Goal: Information Seeking & Learning: Learn about a topic

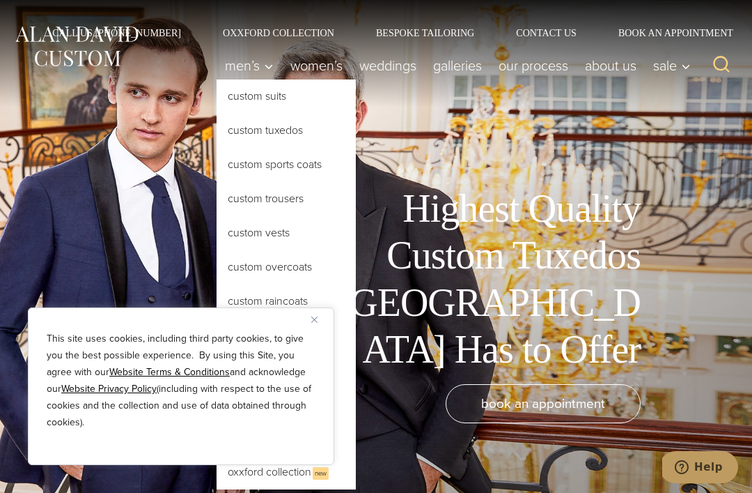
click at [272, 132] on link "Custom Tuxedos" at bounding box center [286, 130] width 139 height 33
click at [317, 316] on img "Close" at bounding box center [314, 319] width 6 height 6
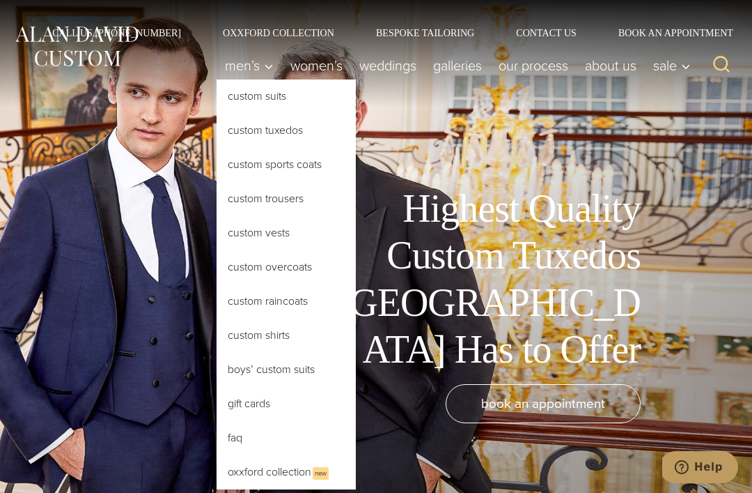
click at [279, 135] on link "Custom Tuxedos" at bounding box center [286, 130] width 139 height 33
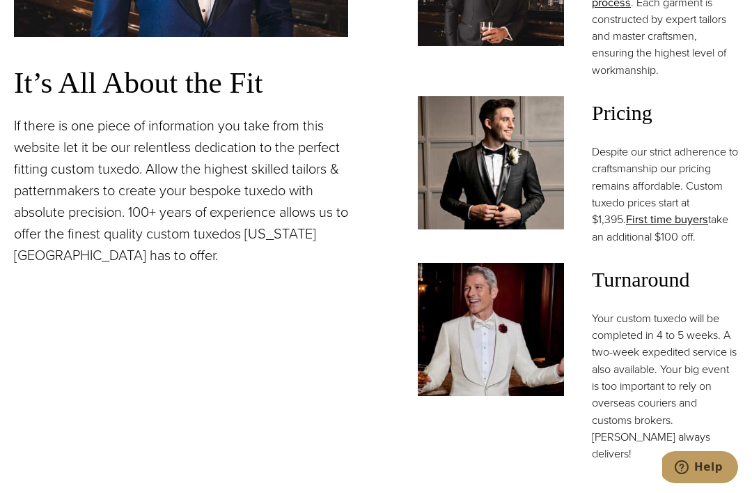
scroll to position [1214, 0]
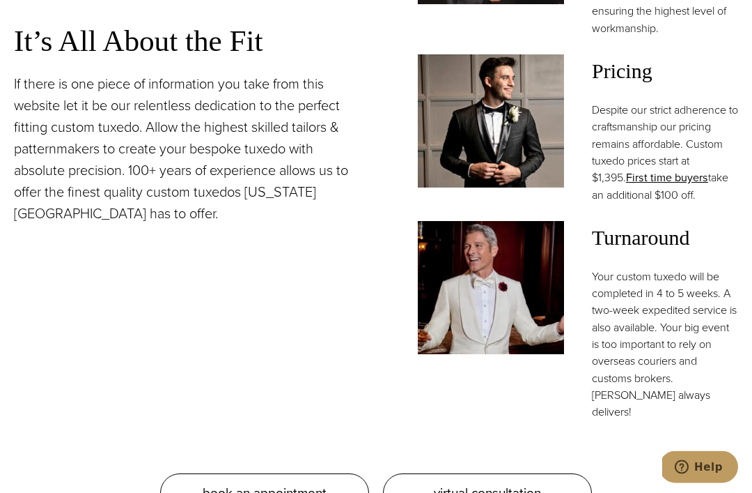
click at [631, 88] on span "Pricing" at bounding box center [665, 71] width 146 height 33
click at [633, 186] on link "First time buyers" at bounding box center [667, 178] width 82 height 16
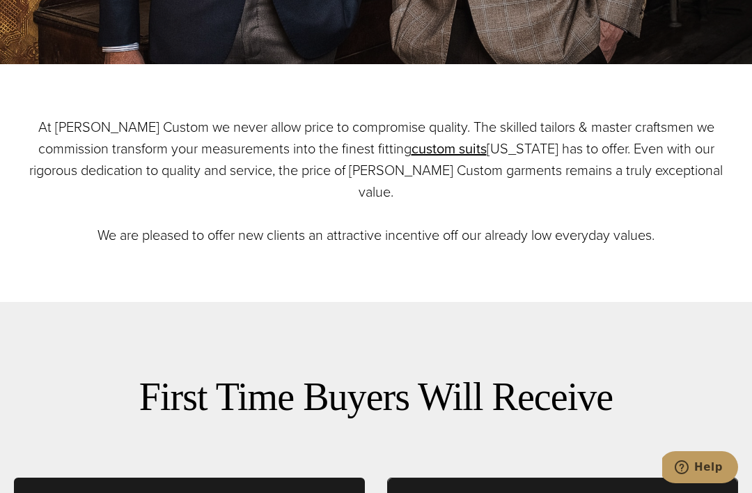
scroll to position [399, 0]
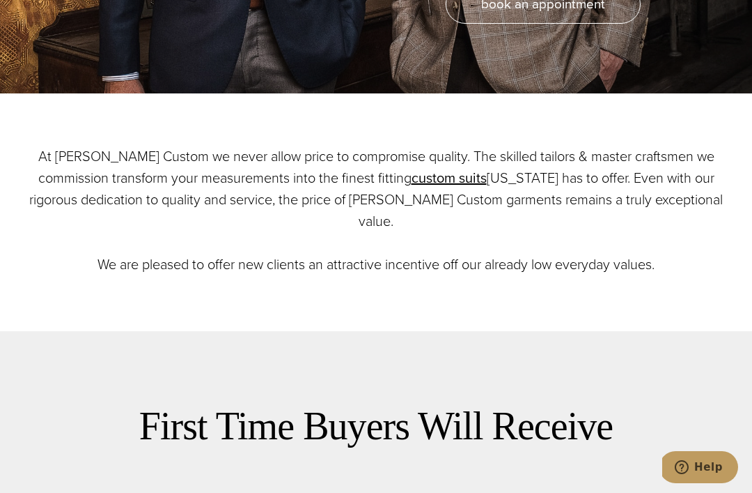
click at [477, 188] on link "custom suits" at bounding box center [449, 177] width 75 height 21
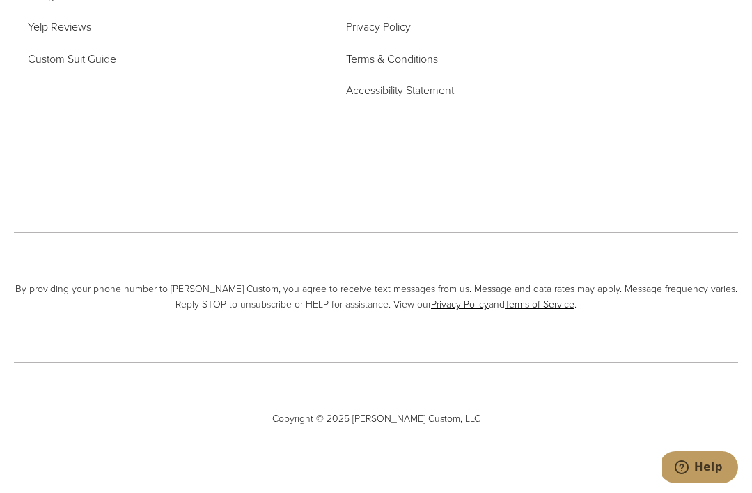
scroll to position [6333, 0]
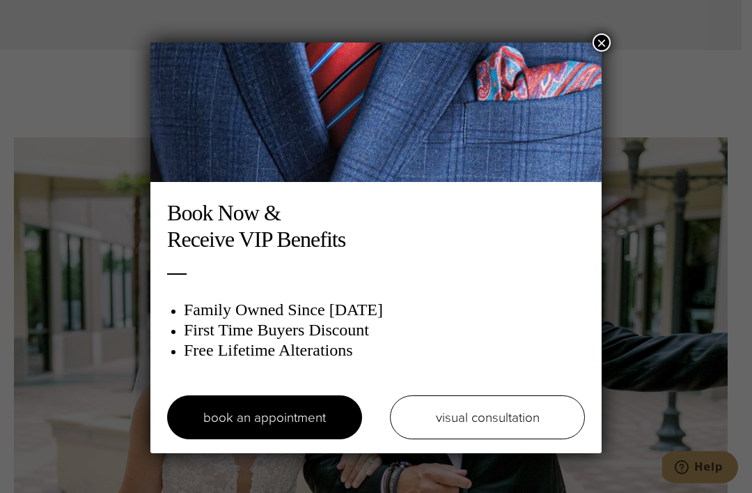
click at [603, 47] on button "×" at bounding box center [602, 42] width 18 height 18
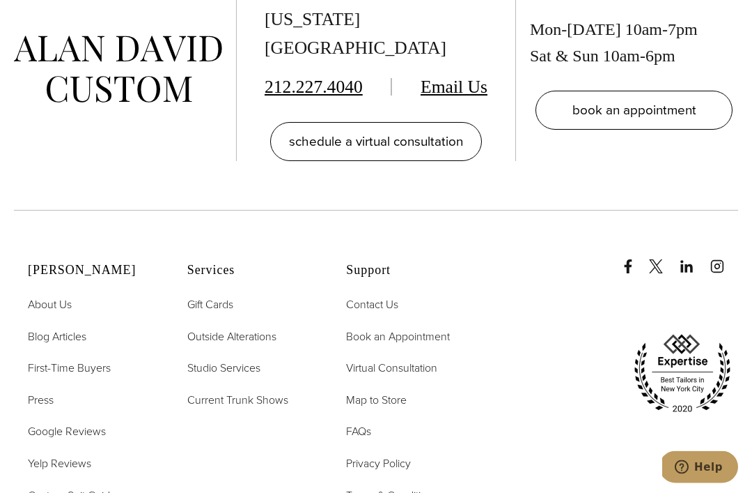
scroll to position [7776, 0]
